Goal: Information Seeking & Learning: Check status

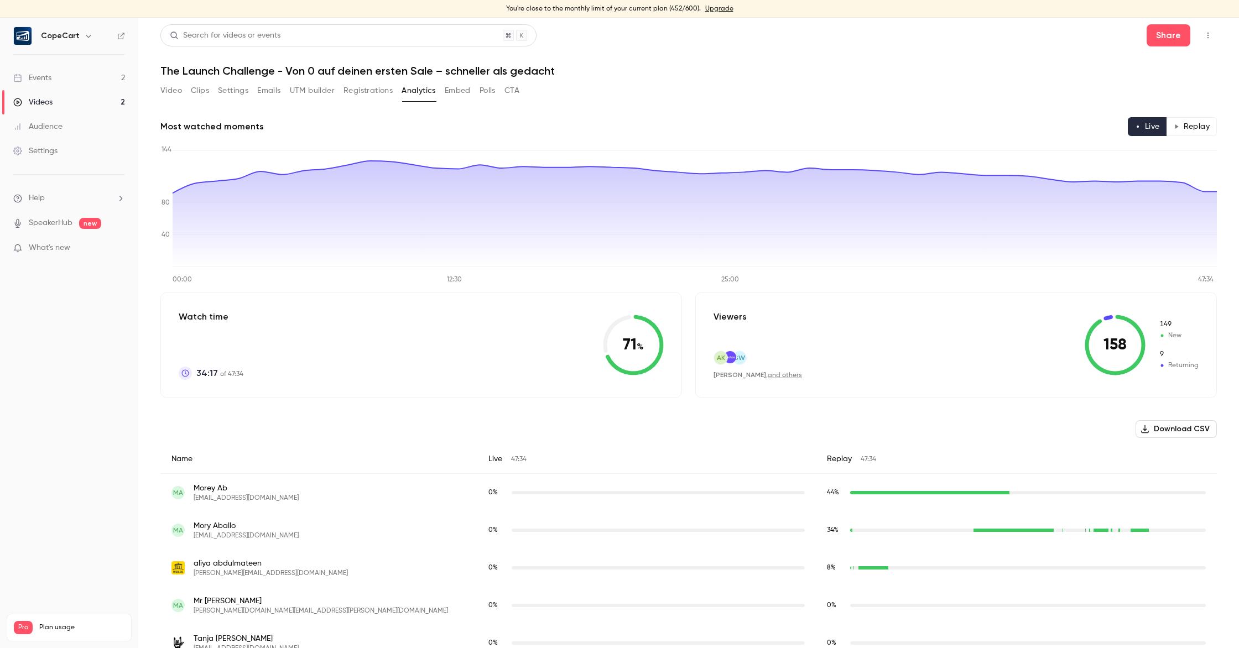
scroll to position [195, 0]
click at [372, 90] on button "Registrations" at bounding box center [367, 91] width 49 height 18
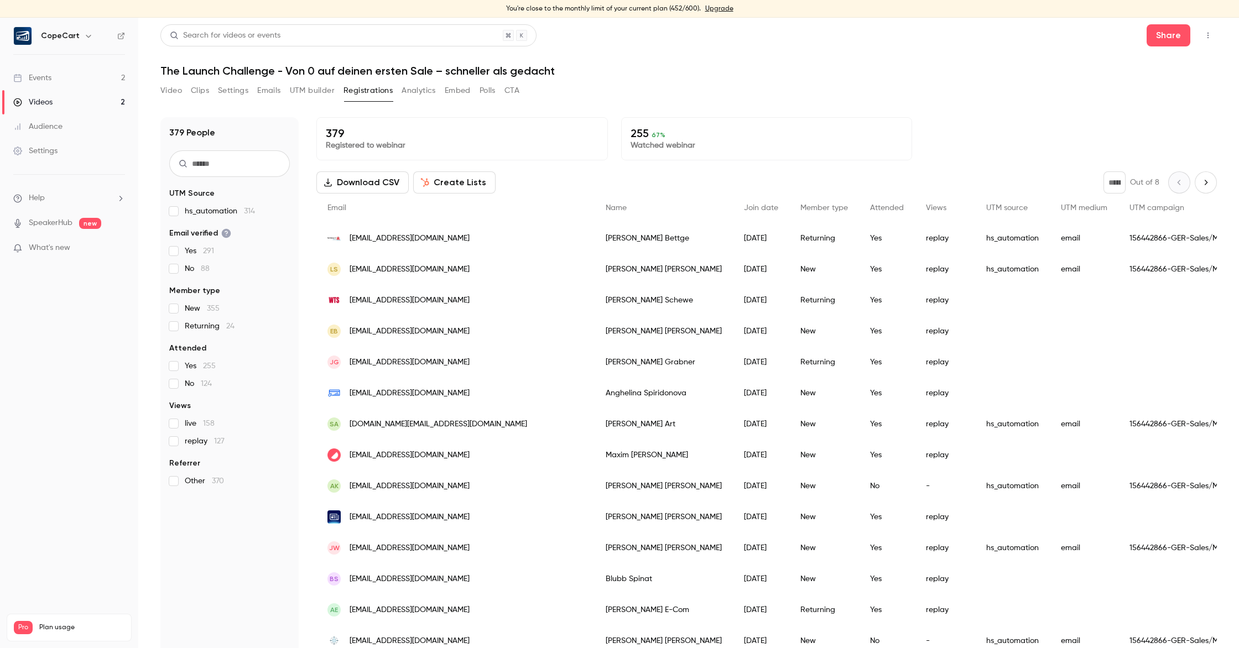
click at [413, 89] on button "Analytics" at bounding box center [418, 91] width 34 height 18
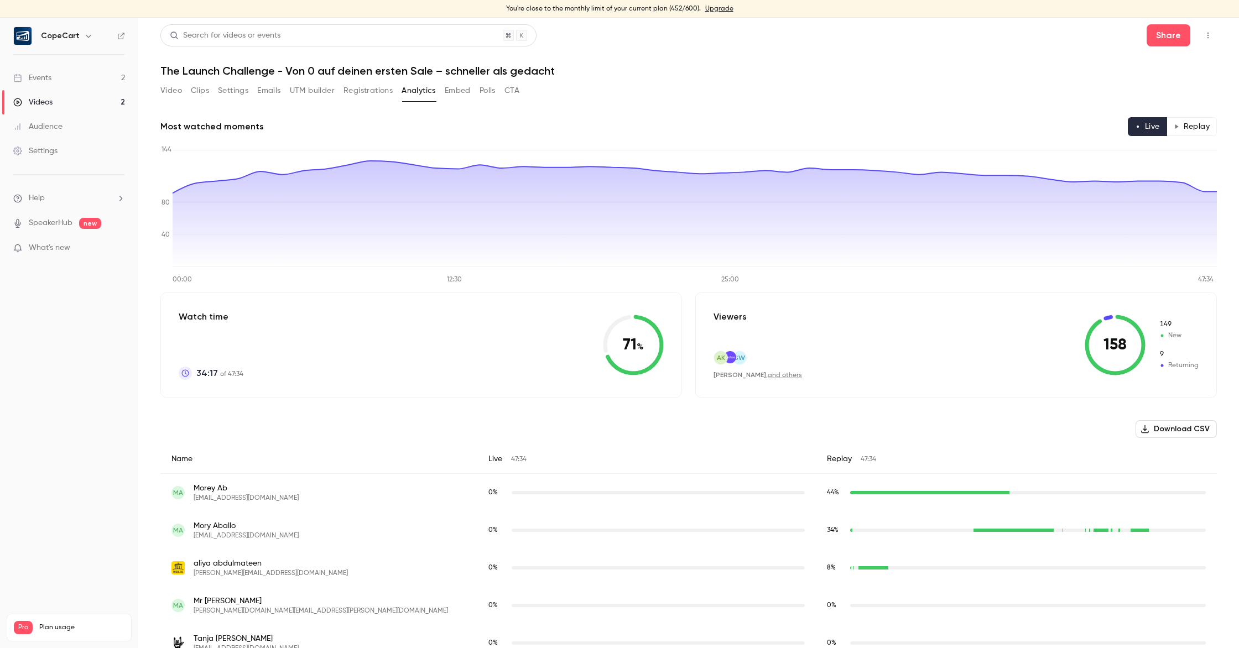
click at [1210, 132] on button "Replay" at bounding box center [1191, 126] width 50 height 19
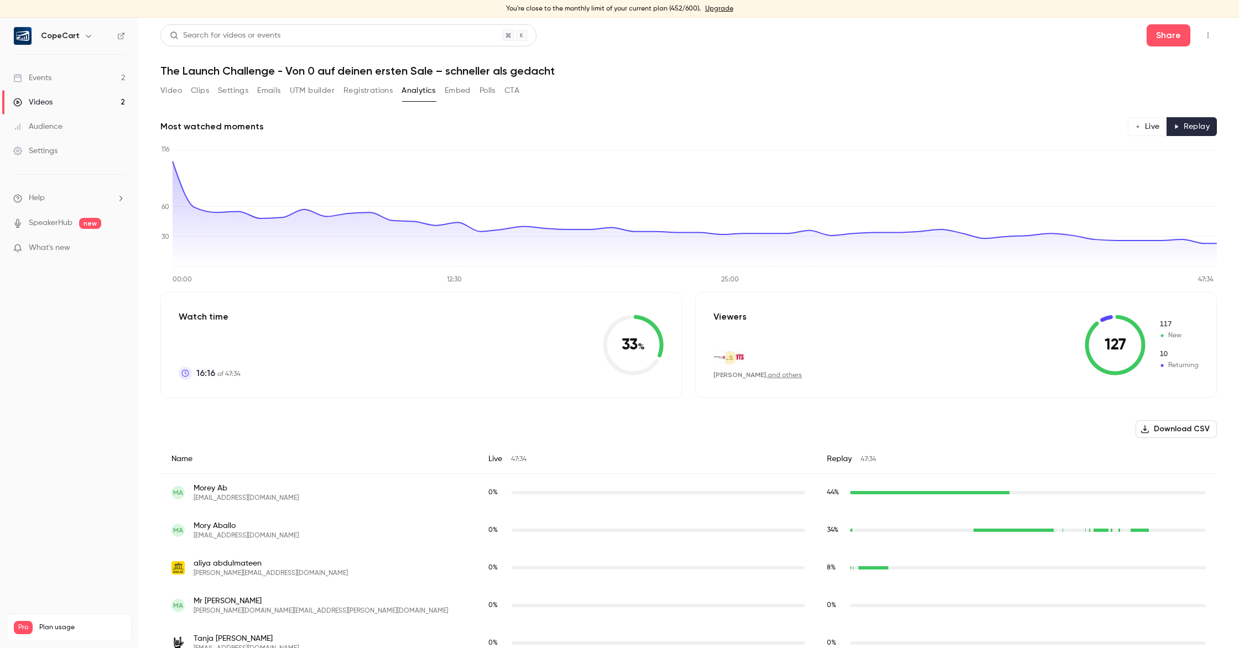
click at [367, 93] on button "Registrations" at bounding box center [367, 91] width 49 height 18
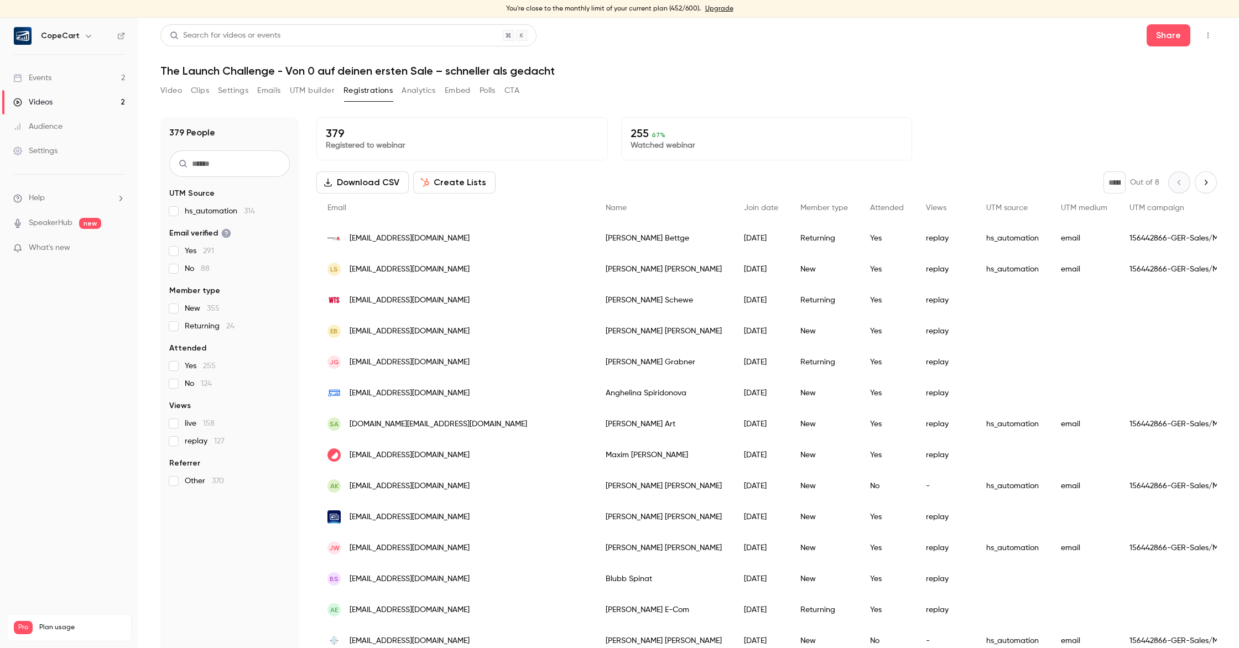
click at [414, 91] on button "Analytics" at bounding box center [418, 91] width 34 height 18
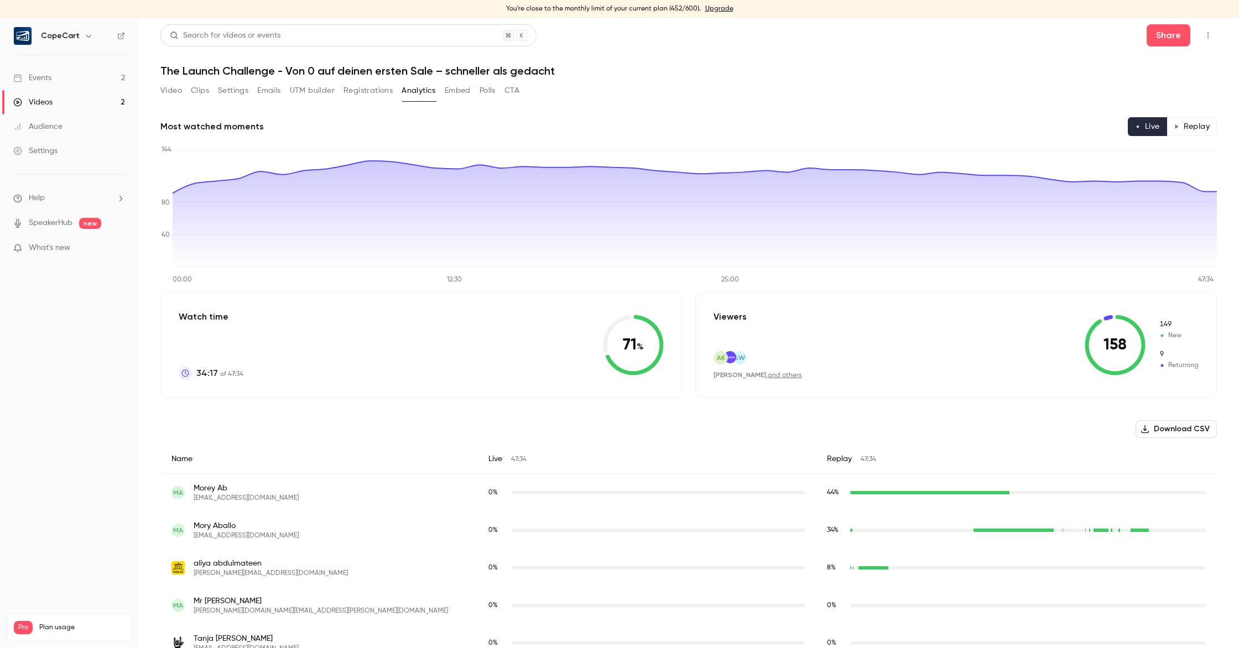
click at [1203, 131] on button "Replay" at bounding box center [1191, 126] width 50 height 19
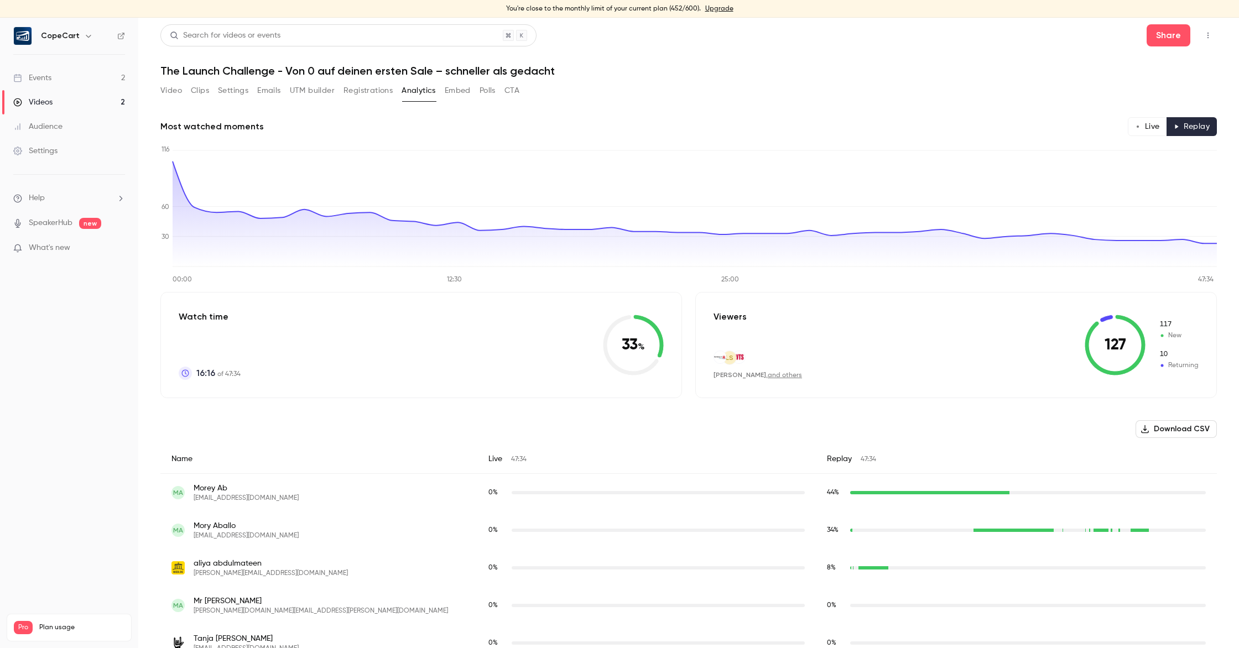
click at [1146, 127] on button "Live" at bounding box center [1147, 126] width 39 height 19
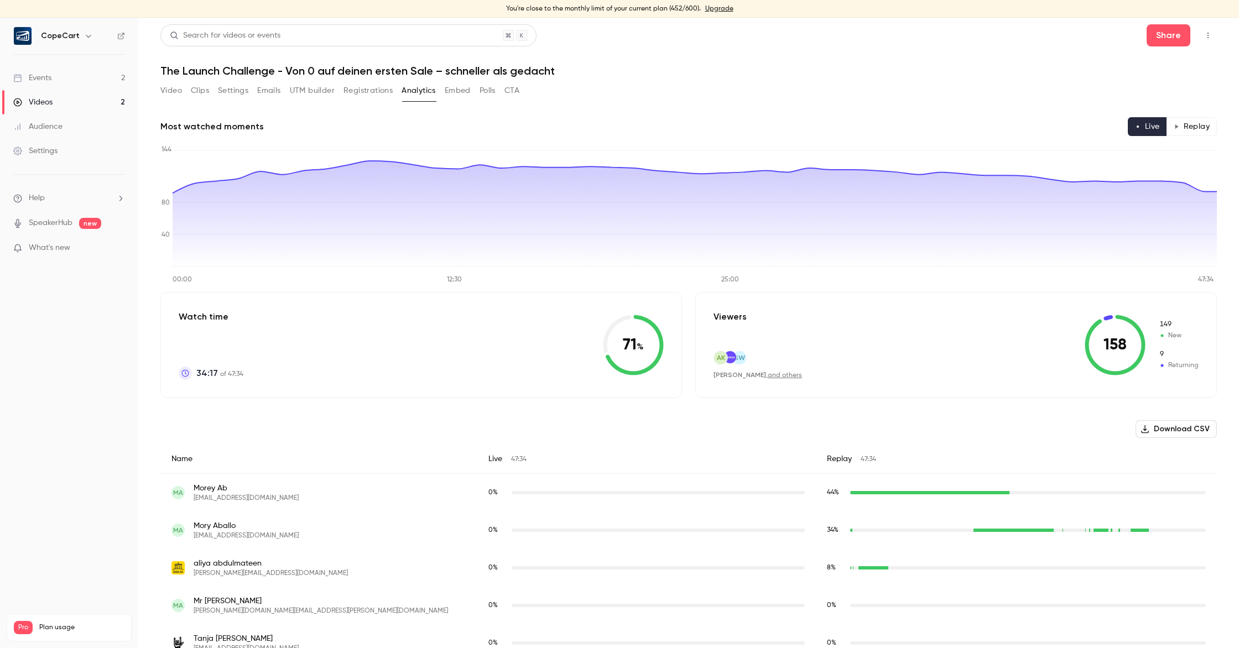
click at [345, 88] on button "Registrations" at bounding box center [367, 91] width 49 height 18
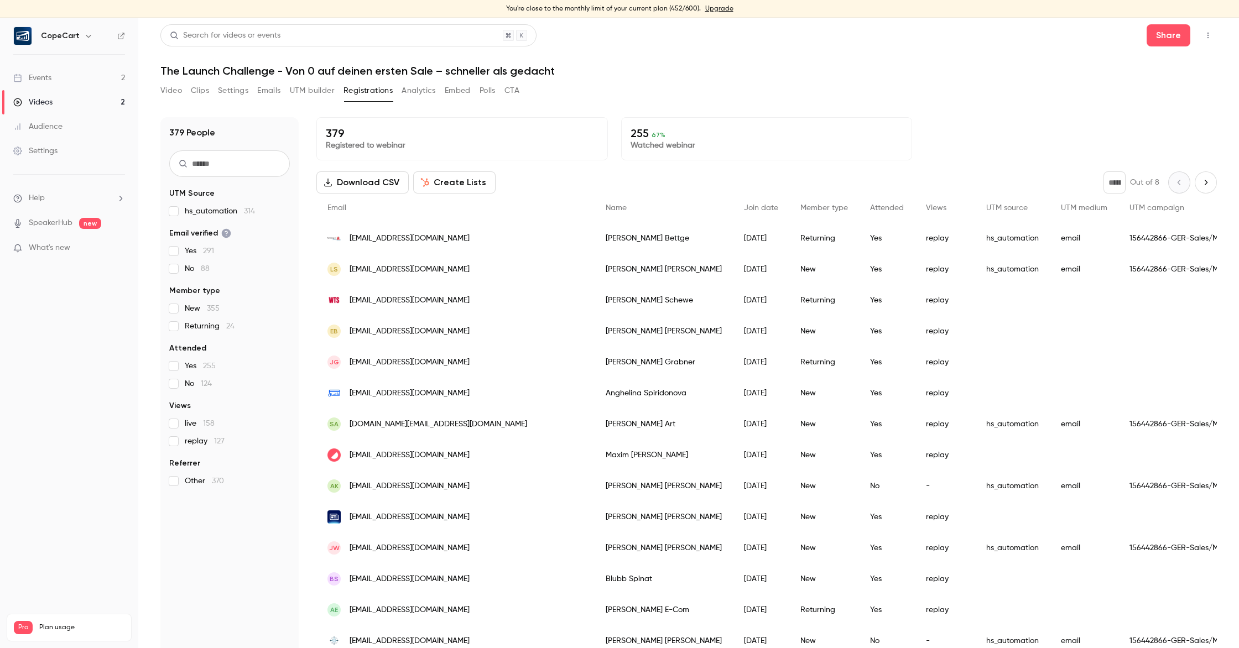
click at [171, 96] on button "Video" at bounding box center [171, 91] width 22 height 18
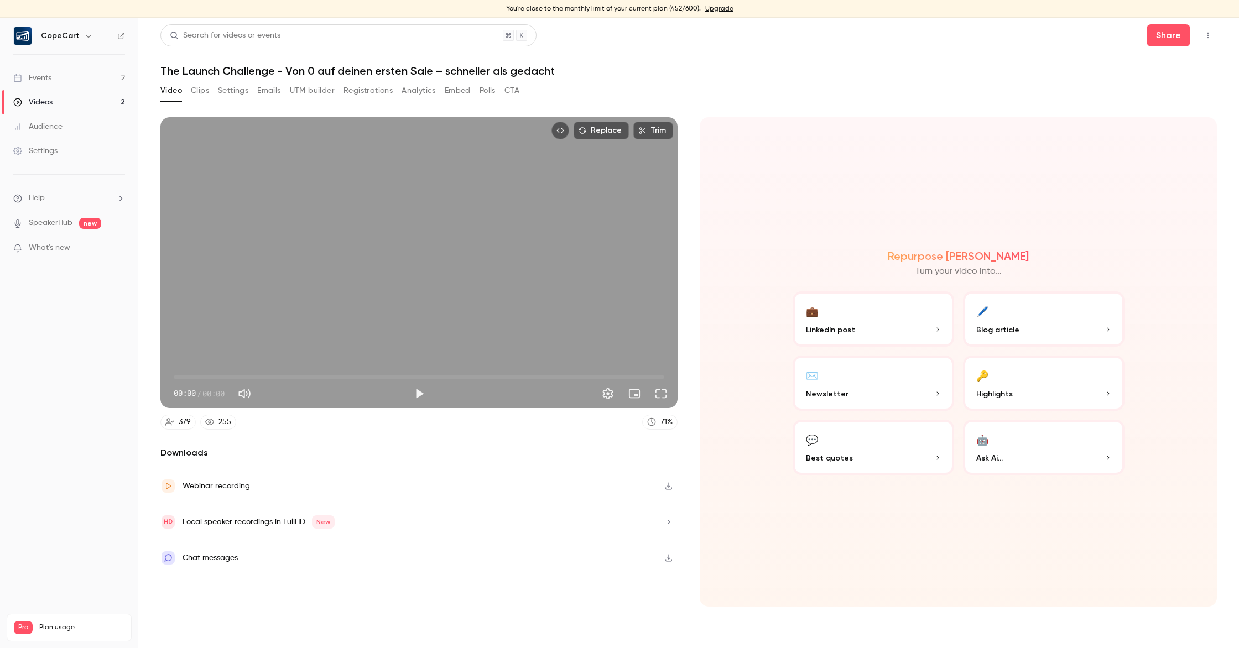
click at [198, 93] on button "Clips" at bounding box center [200, 91] width 18 height 18
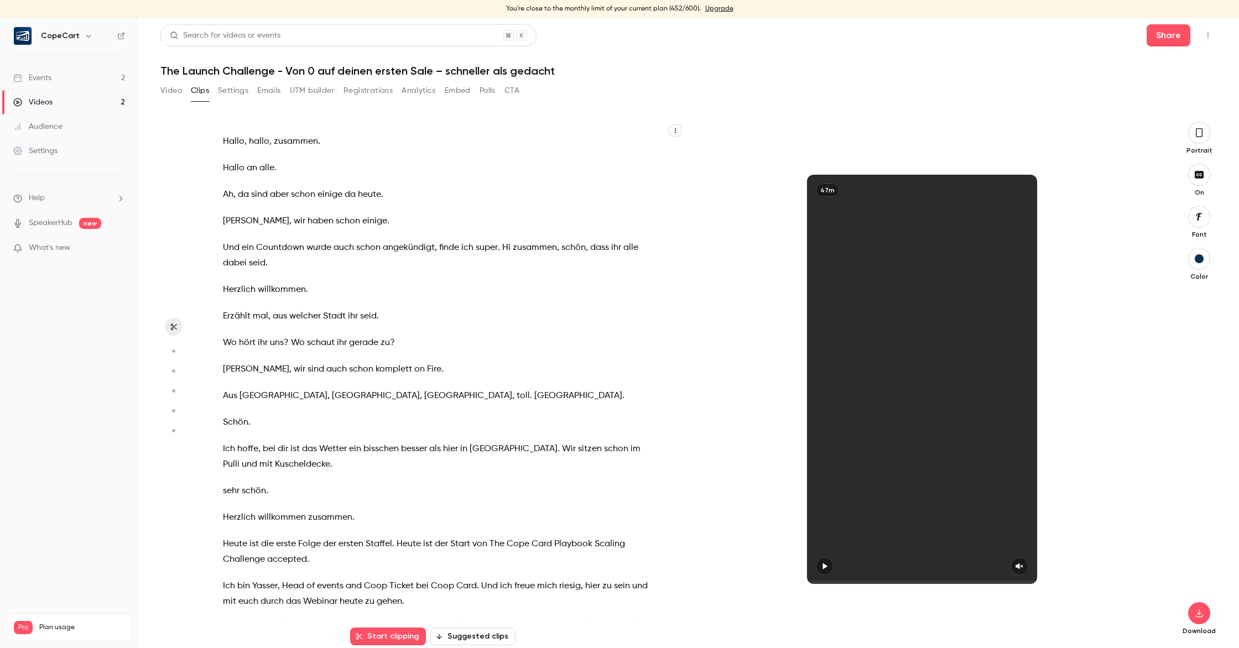
scroll to position [1, 0]
click at [225, 93] on button "Settings" at bounding box center [233, 90] width 30 height 18
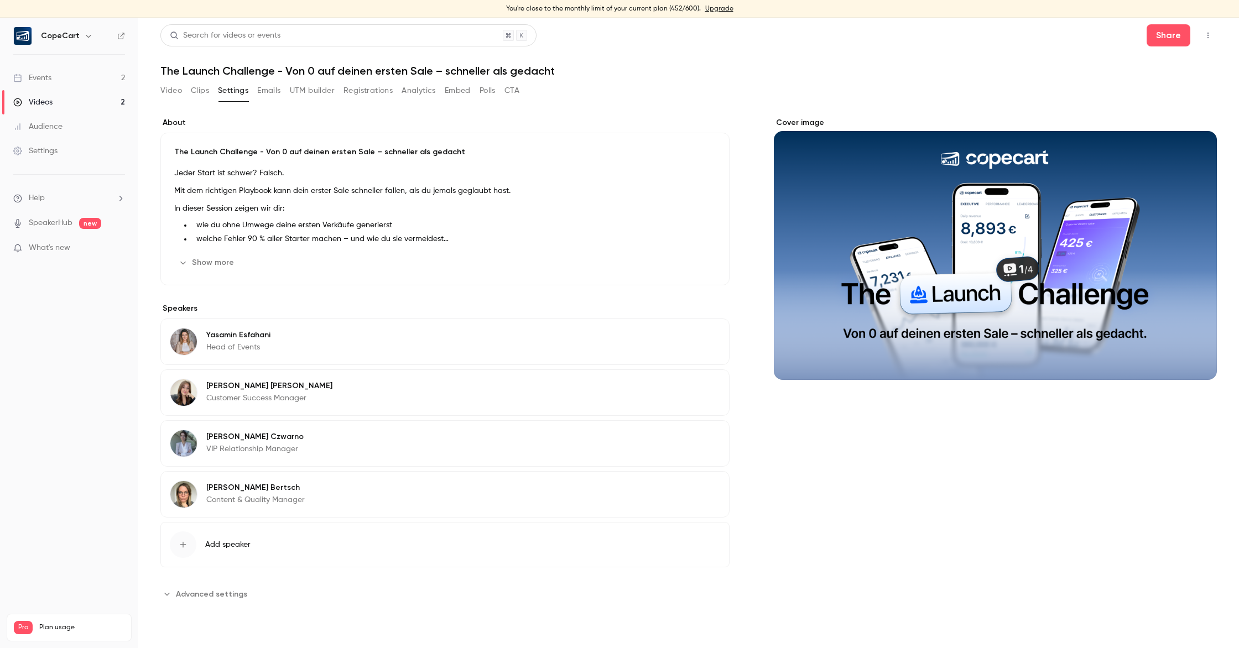
click at [257, 92] on div "Video Clips Settings Emails UTM builder Registrations Analytics Embed Polls CTA" at bounding box center [339, 91] width 359 height 18
click at [330, 91] on button "UTM builder" at bounding box center [312, 91] width 45 height 18
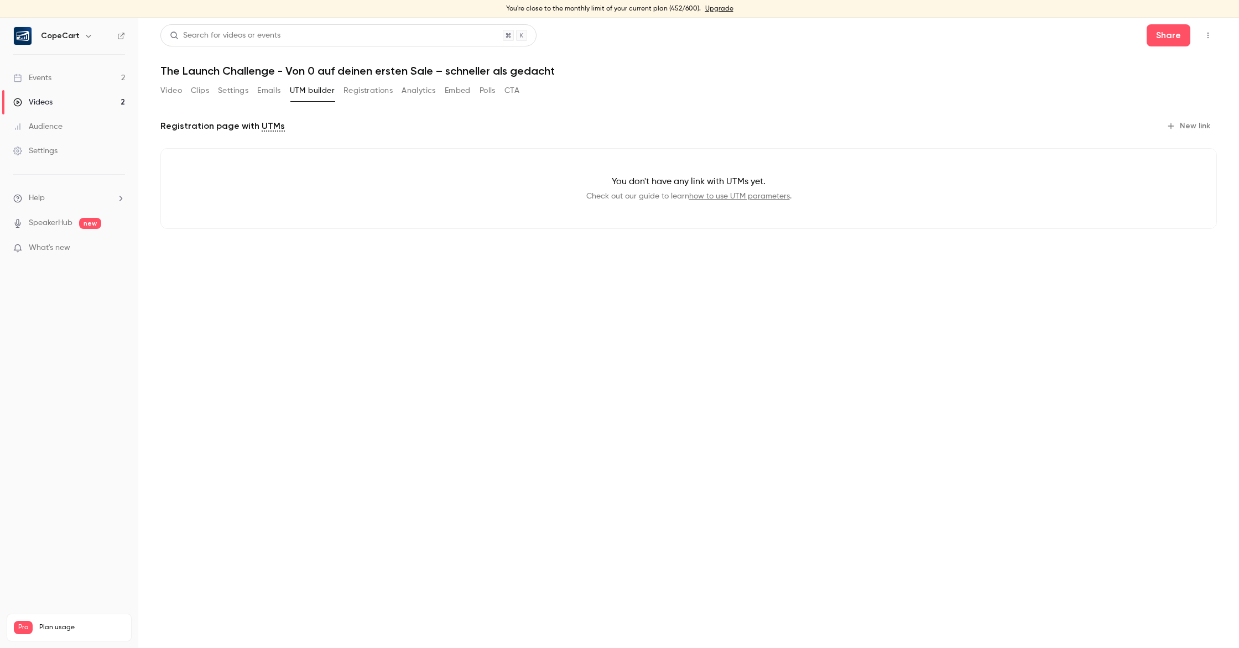
click at [381, 91] on button "Registrations" at bounding box center [367, 91] width 49 height 18
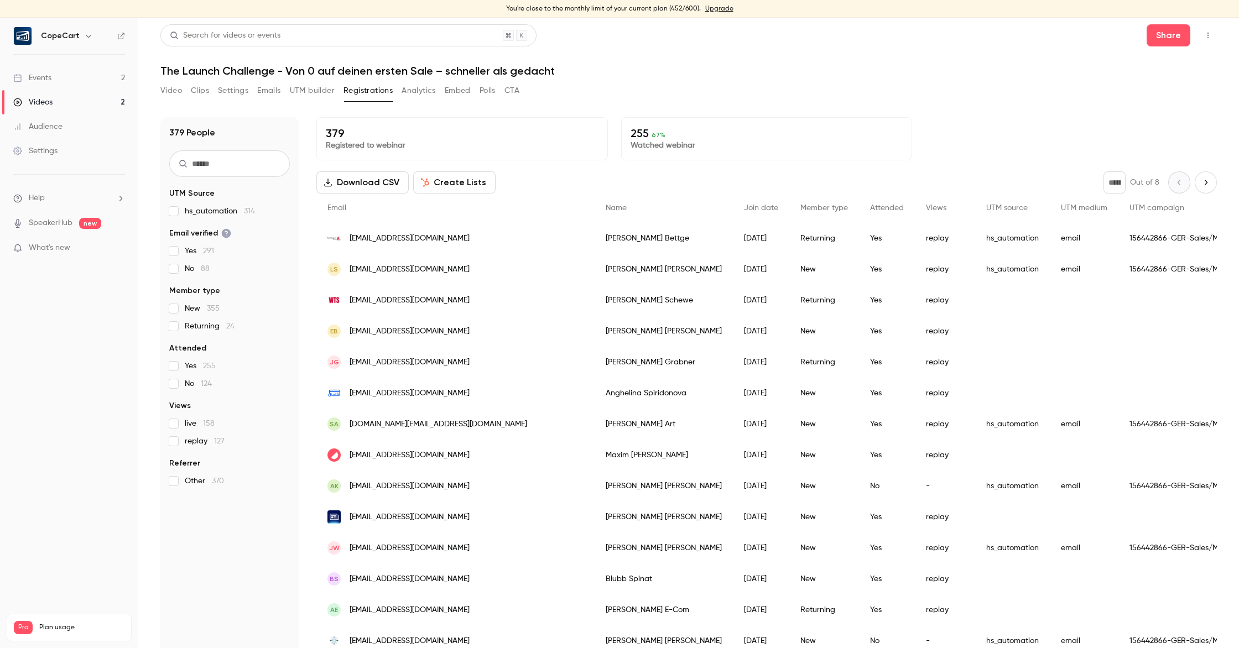
click at [335, 91] on div "Video Clips Settings Emails UTM builder Registrations Analytics Embed Polls CTA" at bounding box center [339, 91] width 359 height 18
click at [316, 91] on button "UTM builder" at bounding box center [312, 91] width 45 height 18
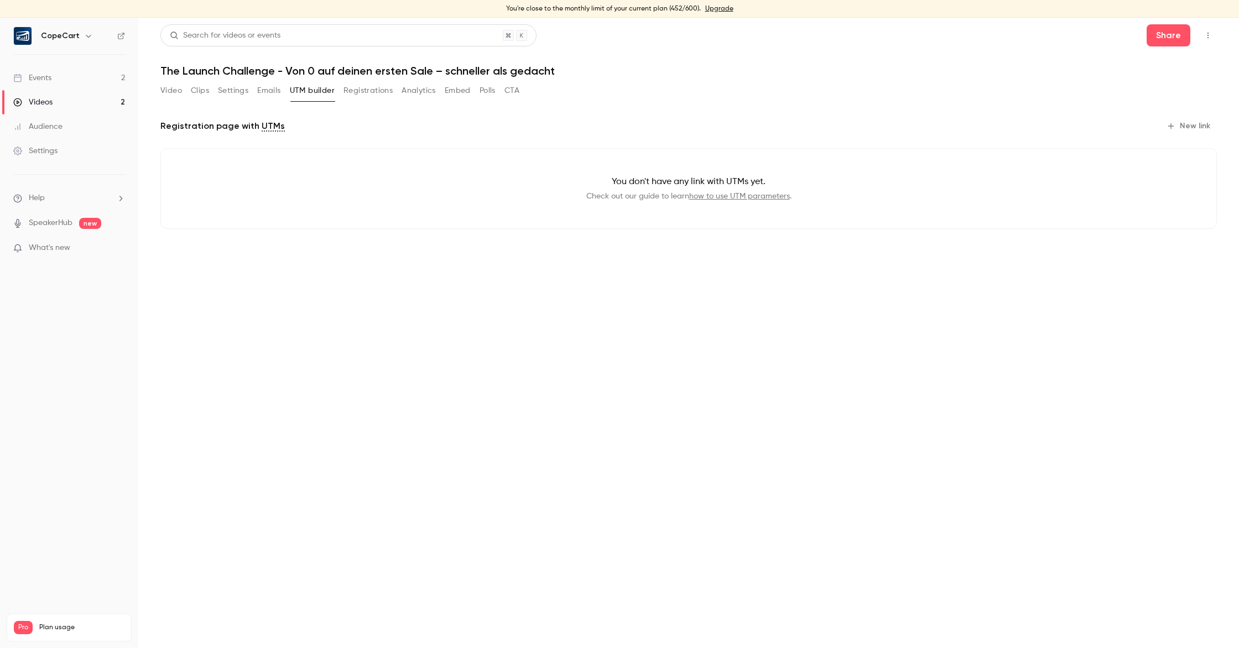
click at [411, 91] on button "Analytics" at bounding box center [418, 91] width 34 height 18
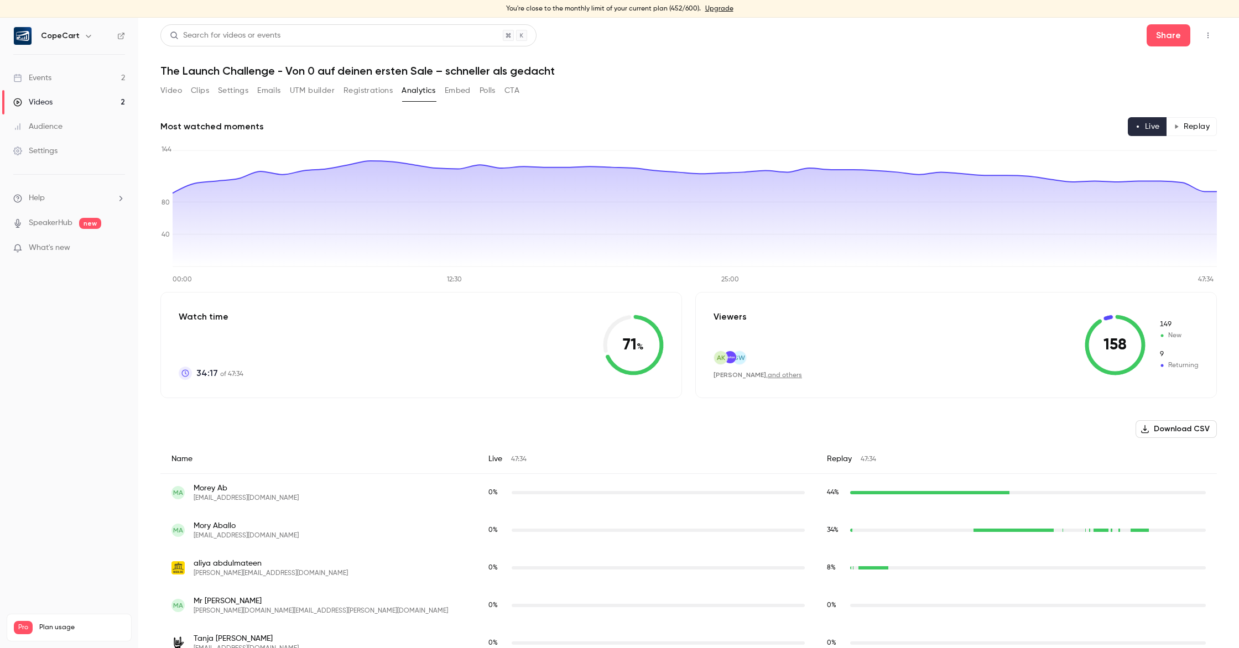
click at [458, 92] on button "Embed" at bounding box center [458, 91] width 26 height 18
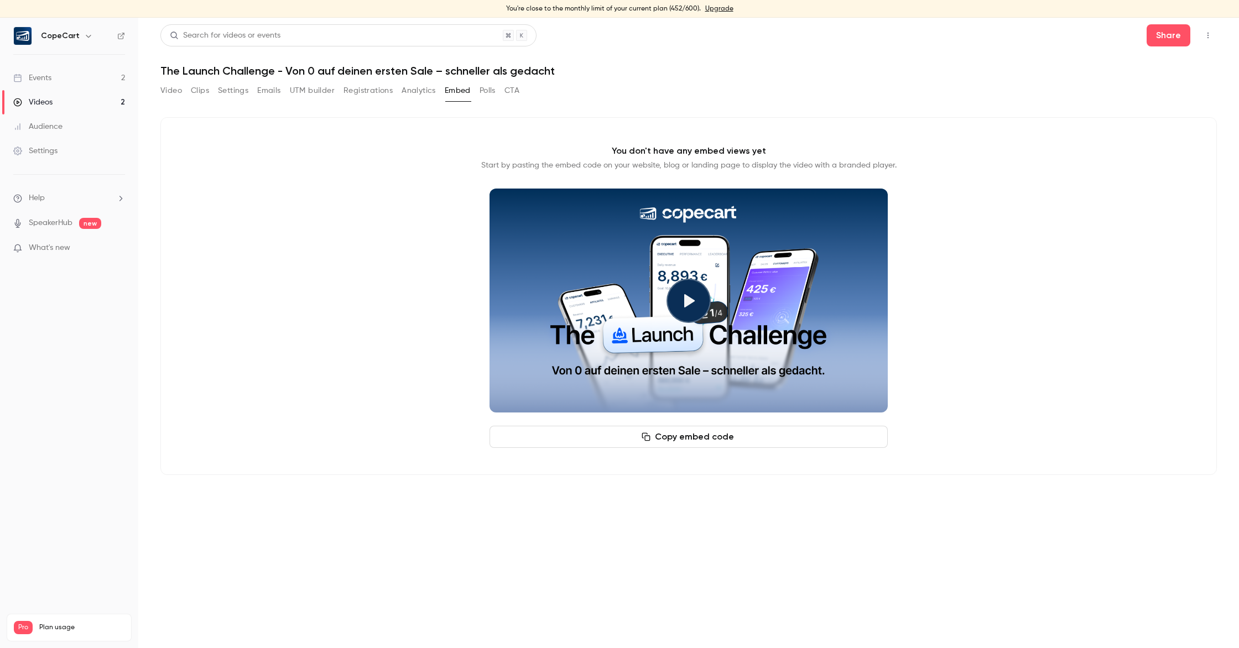
click at [493, 92] on button "Polls" at bounding box center [487, 91] width 16 height 18
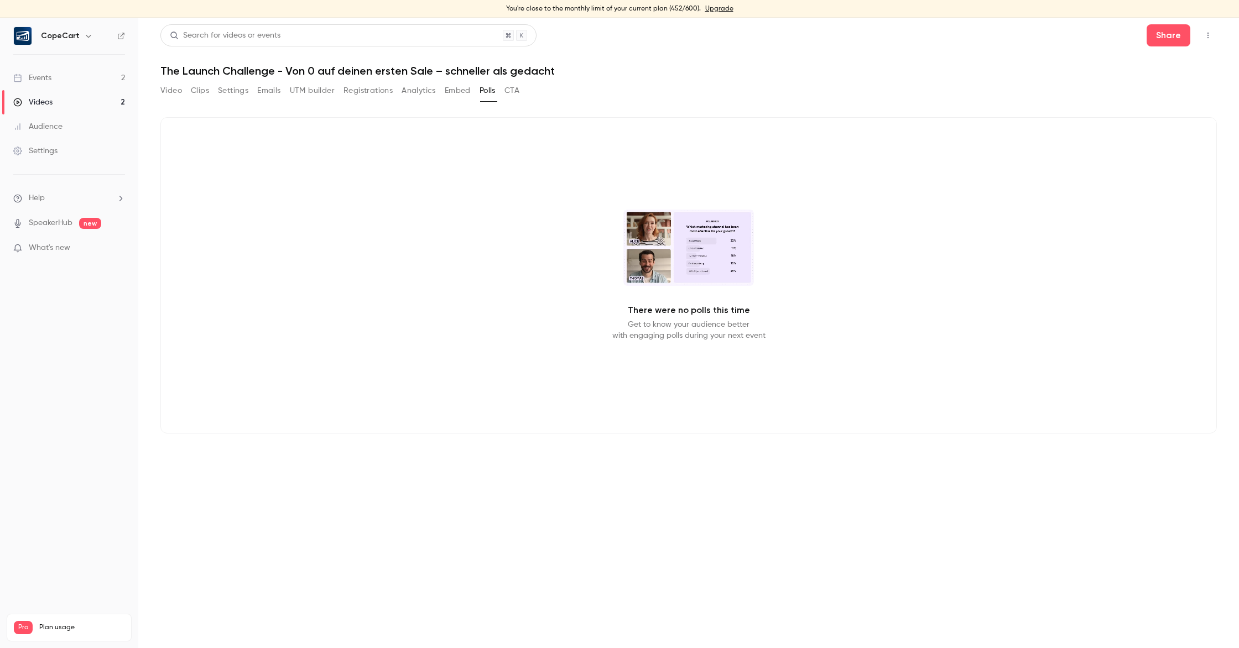
click at [519, 92] on button "CTA" at bounding box center [511, 91] width 15 height 18
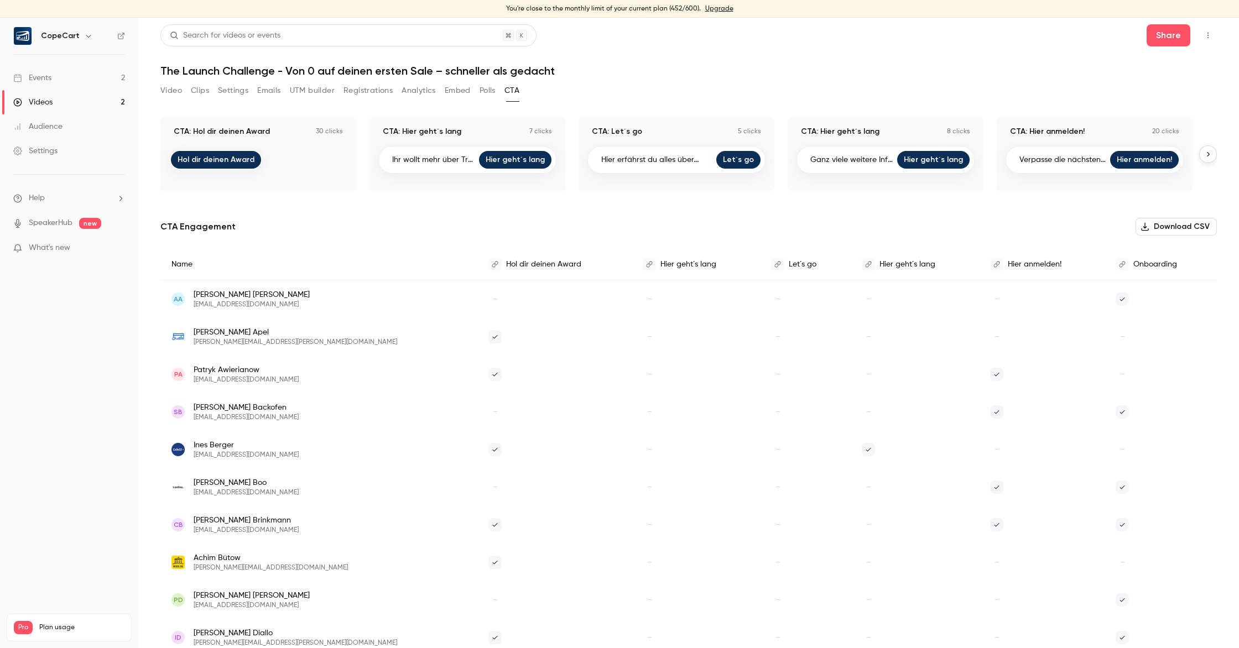
click at [170, 88] on button "Video" at bounding box center [171, 91] width 22 height 18
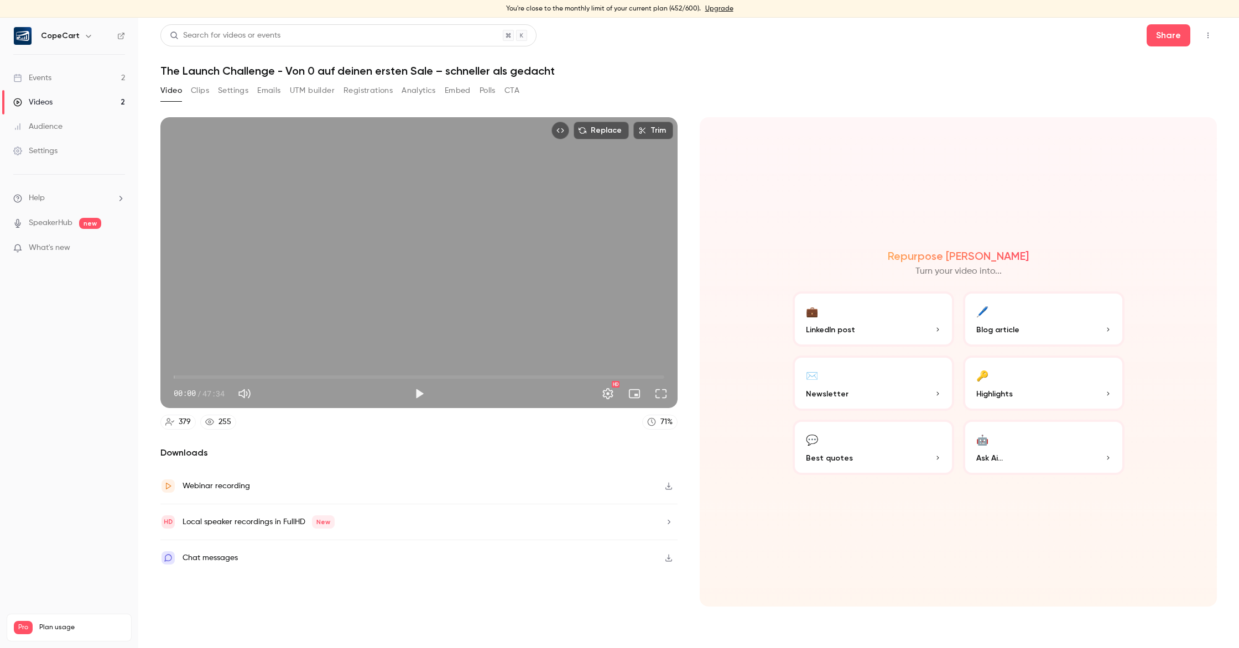
click at [193, 90] on button "Clips" at bounding box center [200, 91] width 18 height 18
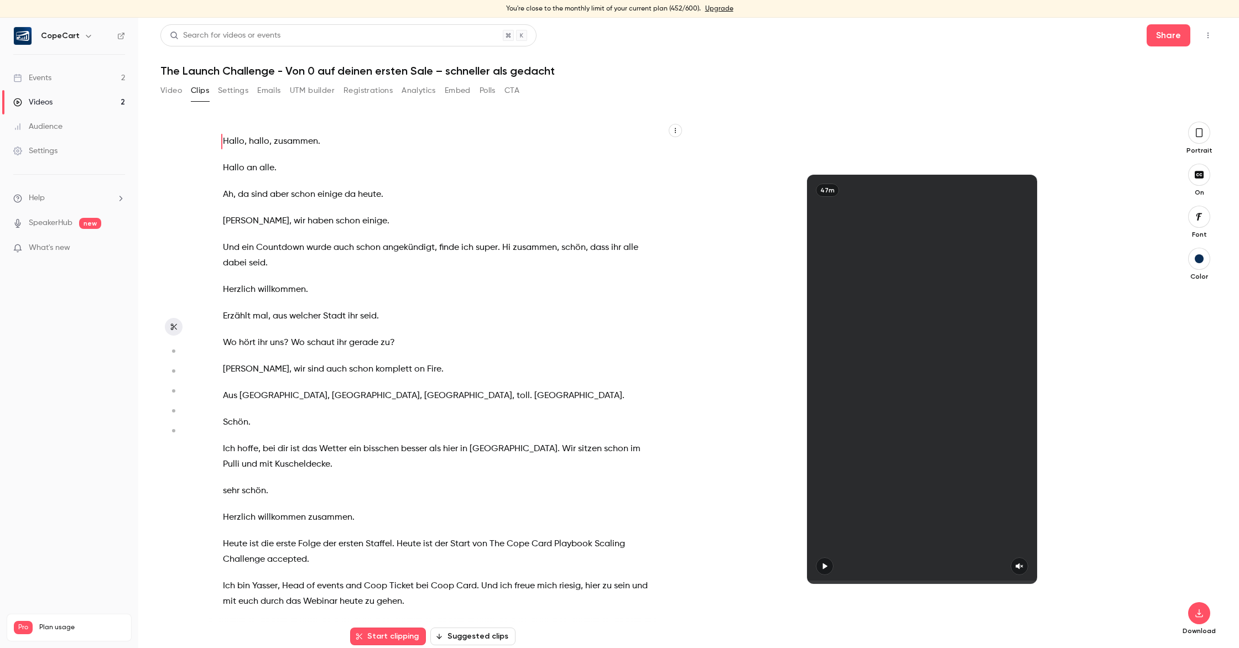
scroll to position [18, 0]
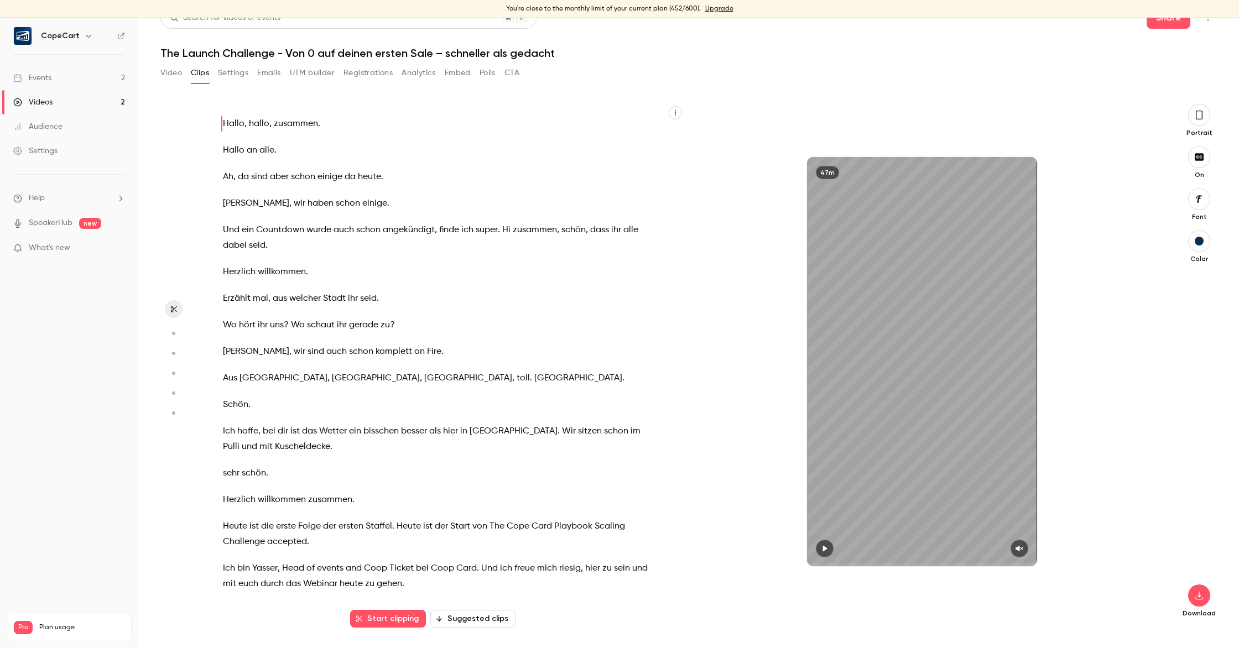
click at [368, 75] on button "Registrations" at bounding box center [367, 73] width 49 height 18
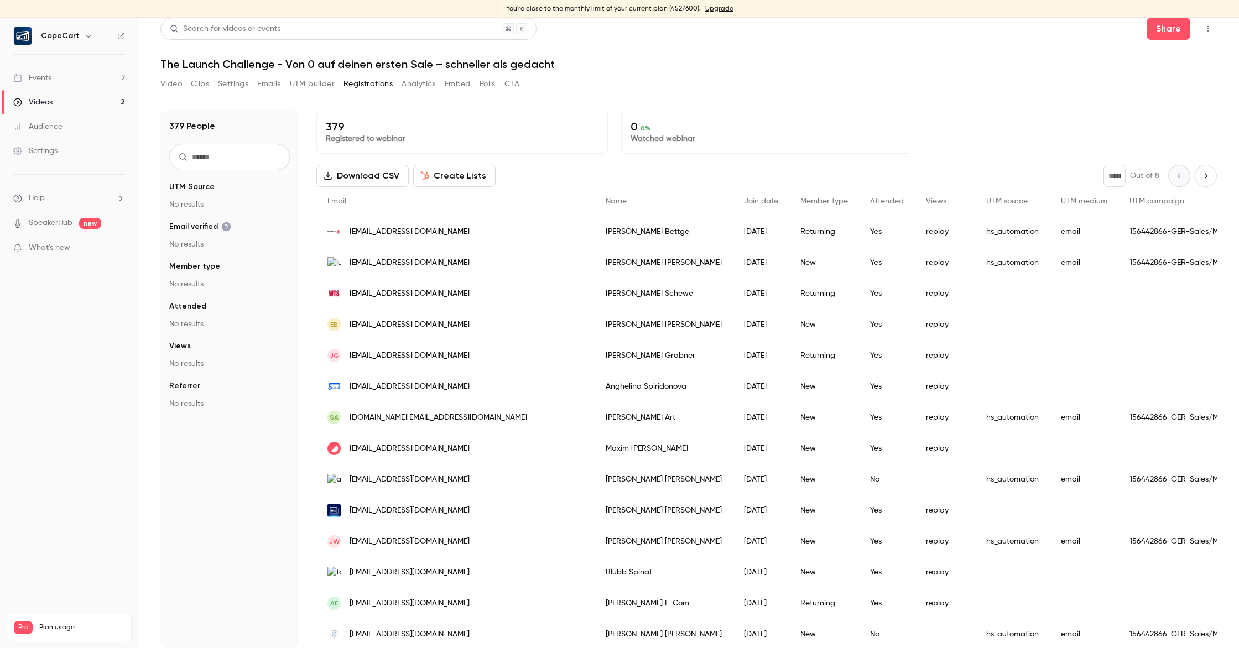
scroll to position [7, 0]
click at [673, 137] on p "Watched webinar" at bounding box center [766, 138] width 273 height 11
drag, startPoint x: 631, startPoint y: 125, endPoint x: 646, endPoint y: 126, distance: 14.9
click at [646, 126] on p "255 67 %" at bounding box center [766, 126] width 273 height 13
copy p "255"
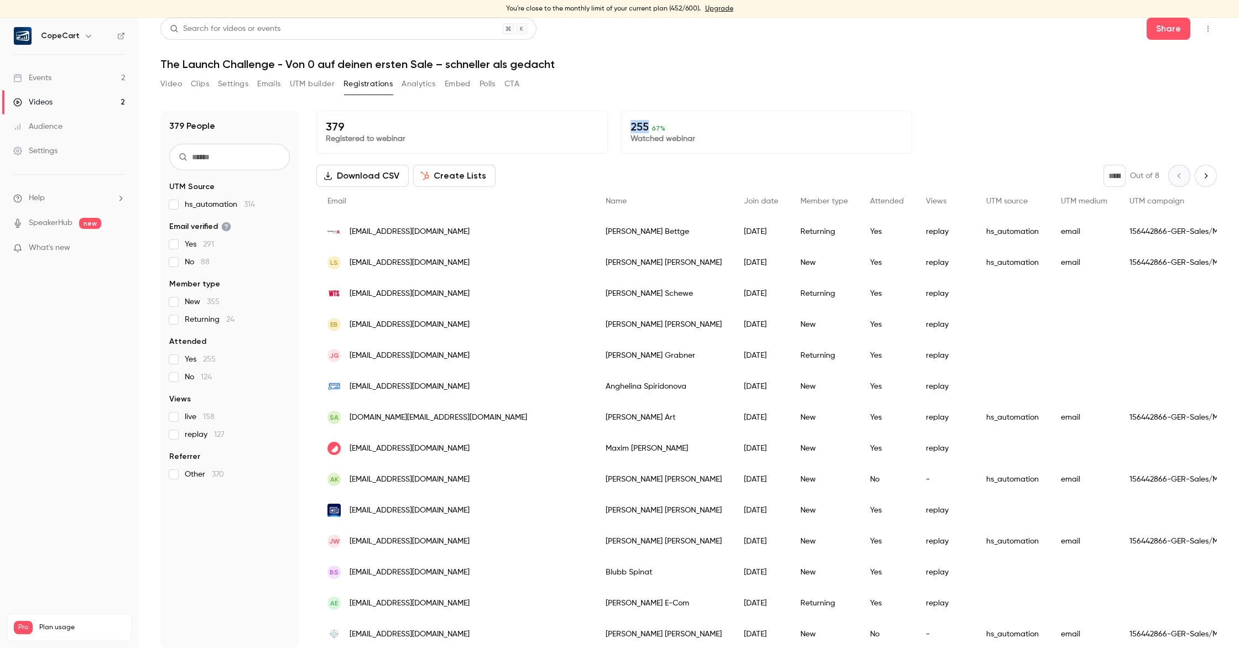
click at [60, 107] on link "Videos 2" at bounding box center [69, 102] width 138 height 24
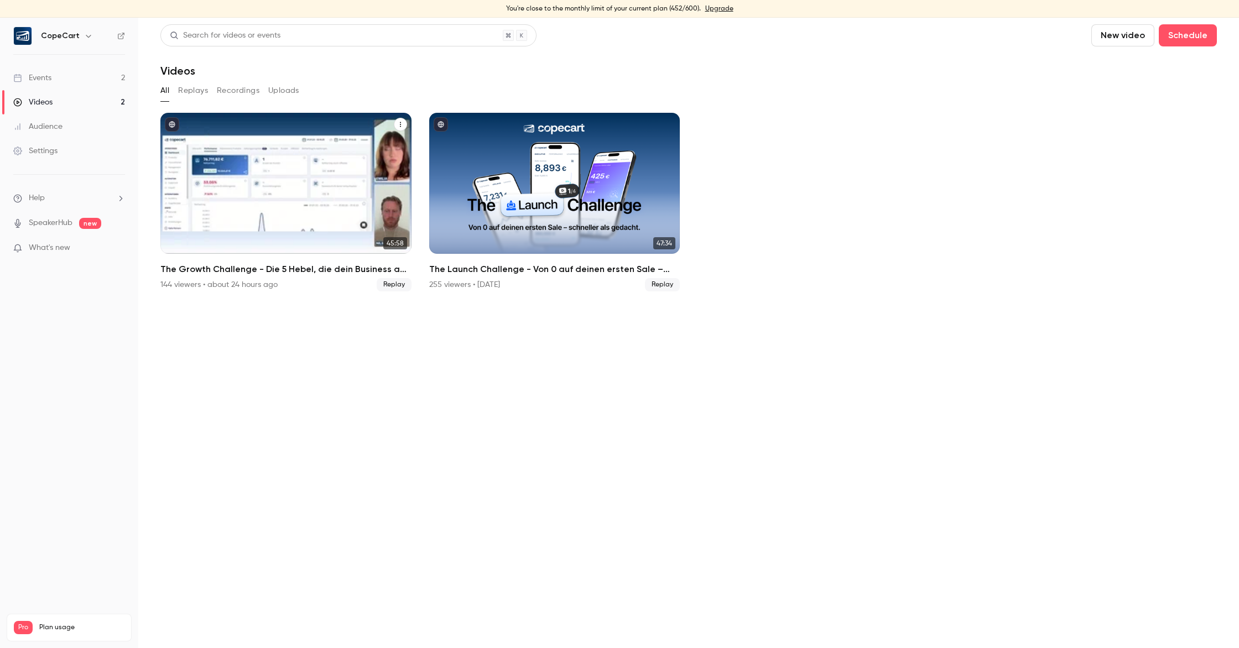
click at [311, 156] on div "The Growth Challenge - Die 5 Hebel, die dein Business auf das nächste Level kat…" at bounding box center [285, 183] width 251 height 141
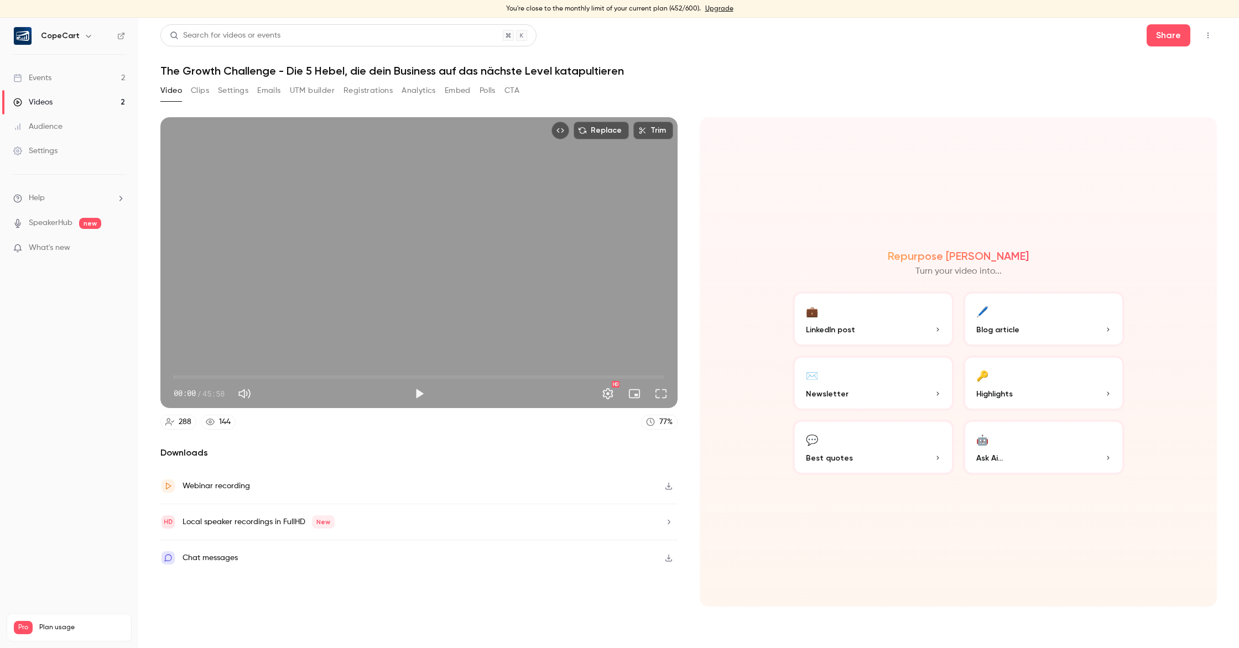
click at [401, 95] on div "Video Clips Settings Emails UTM builder Registrations Analytics Embed Polls CTA" at bounding box center [339, 91] width 359 height 18
click at [409, 90] on button "Analytics" at bounding box center [418, 91] width 34 height 18
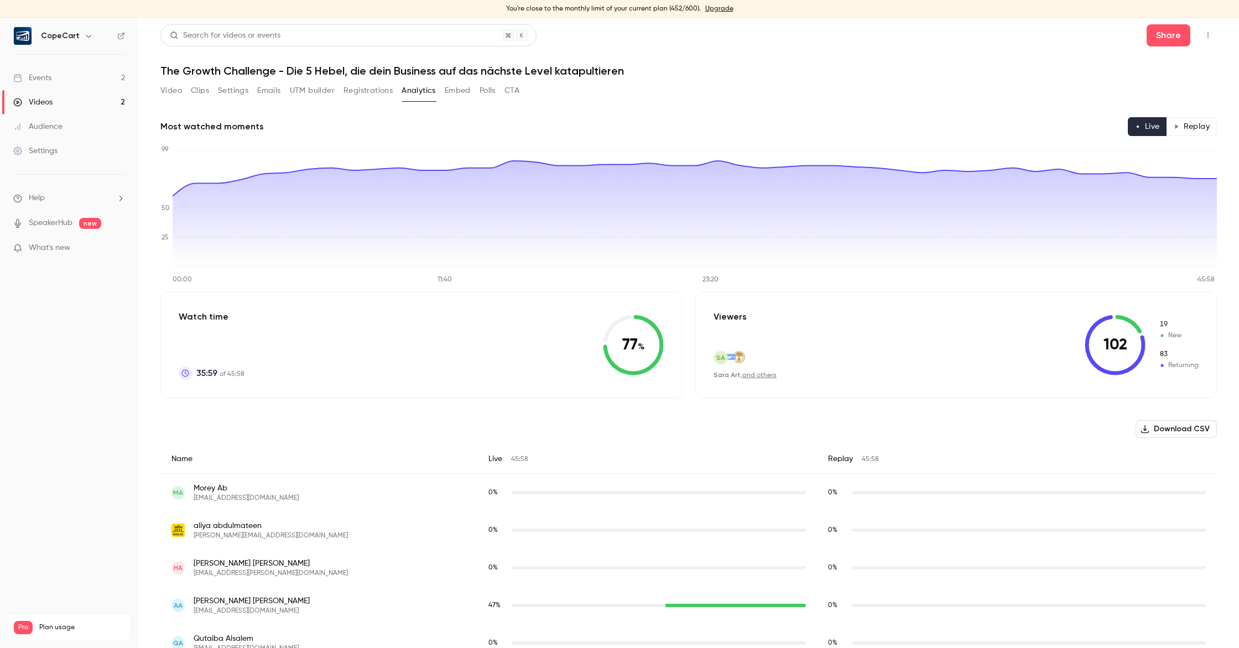
click at [358, 90] on button "Registrations" at bounding box center [367, 91] width 49 height 18
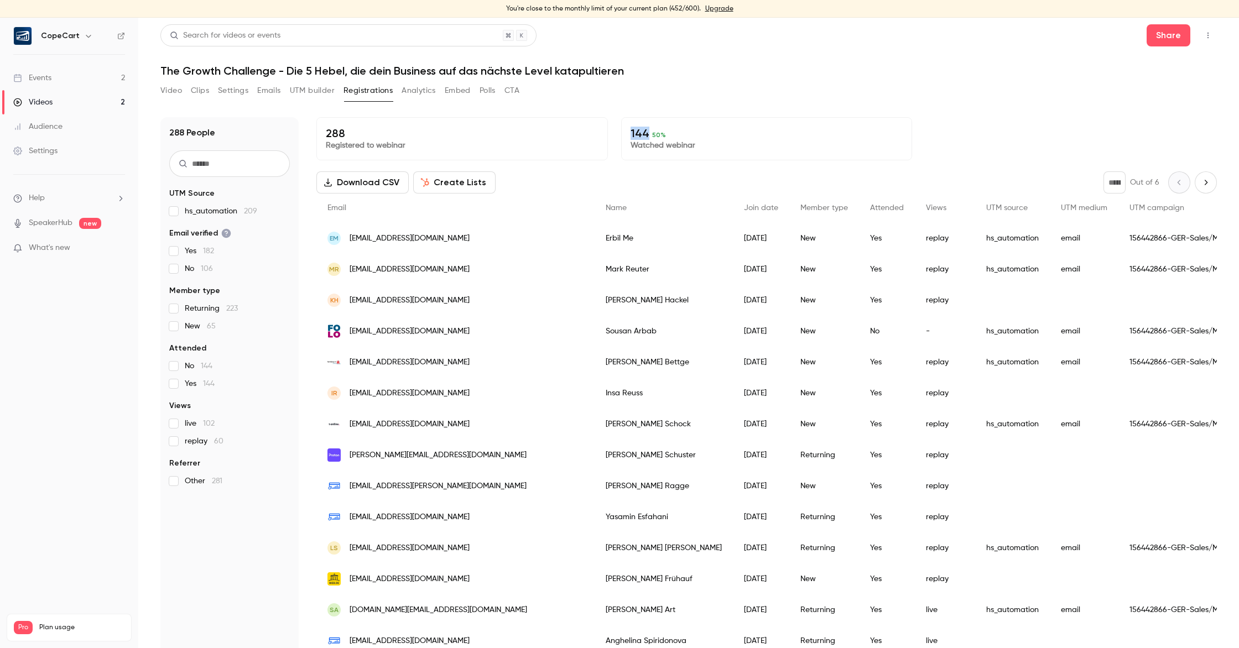
drag, startPoint x: 631, startPoint y: 134, endPoint x: 648, endPoint y: 134, distance: 17.2
click at [648, 134] on p "144 50 %" at bounding box center [766, 133] width 273 height 13
copy p "144"
